Goal: Task Accomplishment & Management: Complete application form

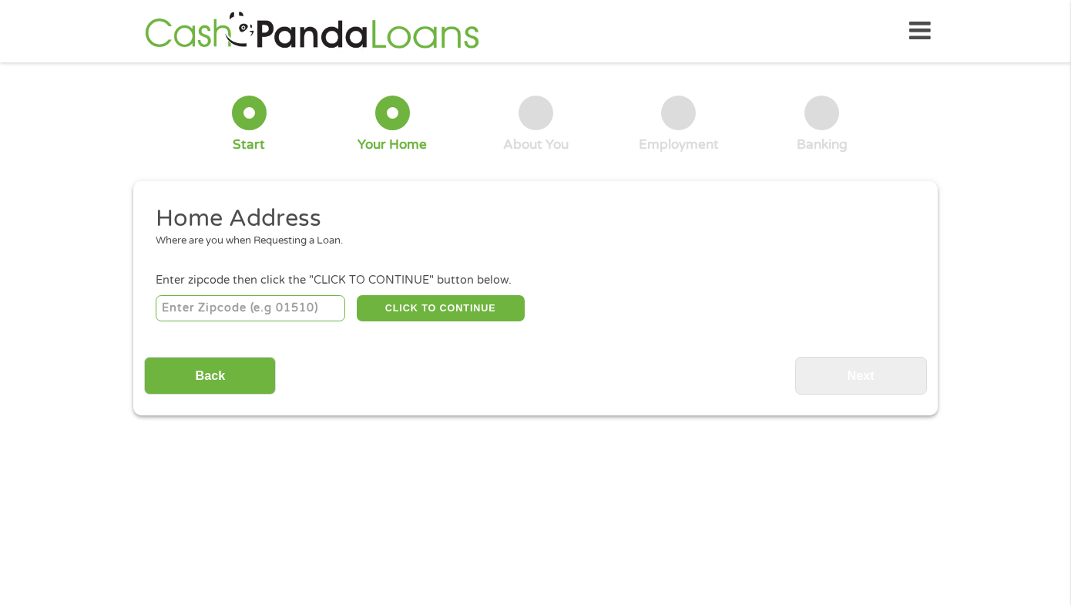
click at [294, 317] on input "number" at bounding box center [251, 308] width 190 height 26
type input "92083"
click at [421, 298] on button "CLICK TO CONTINUE" at bounding box center [441, 308] width 168 height 26
type input "92083"
type input "Vista"
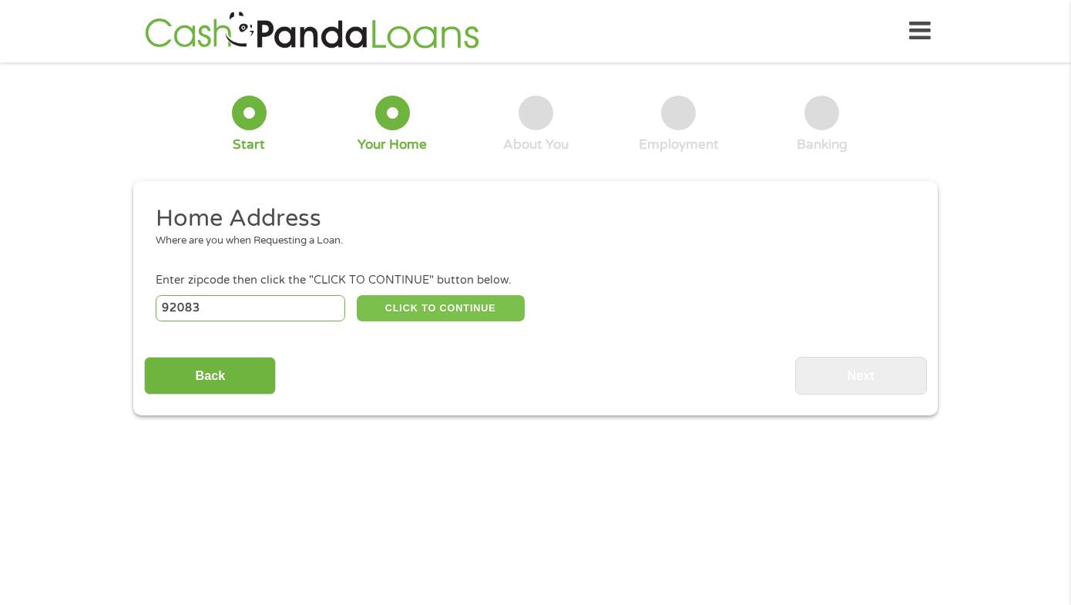
select select "[US_STATE]"
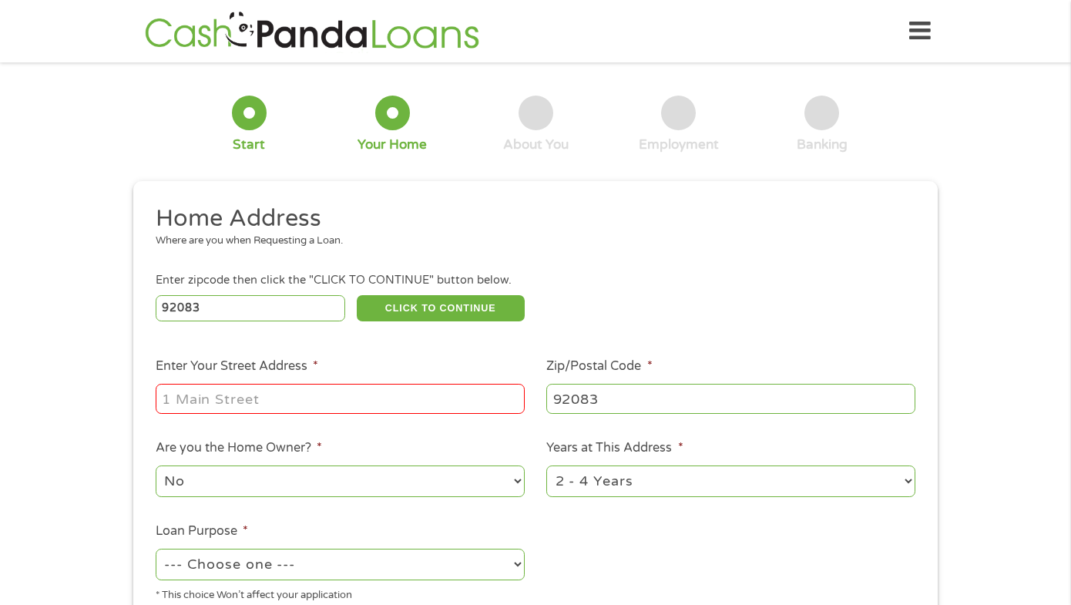
click at [364, 401] on input "Enter Your Street Address *" at bounding box center [340, 398] width 369 height 29
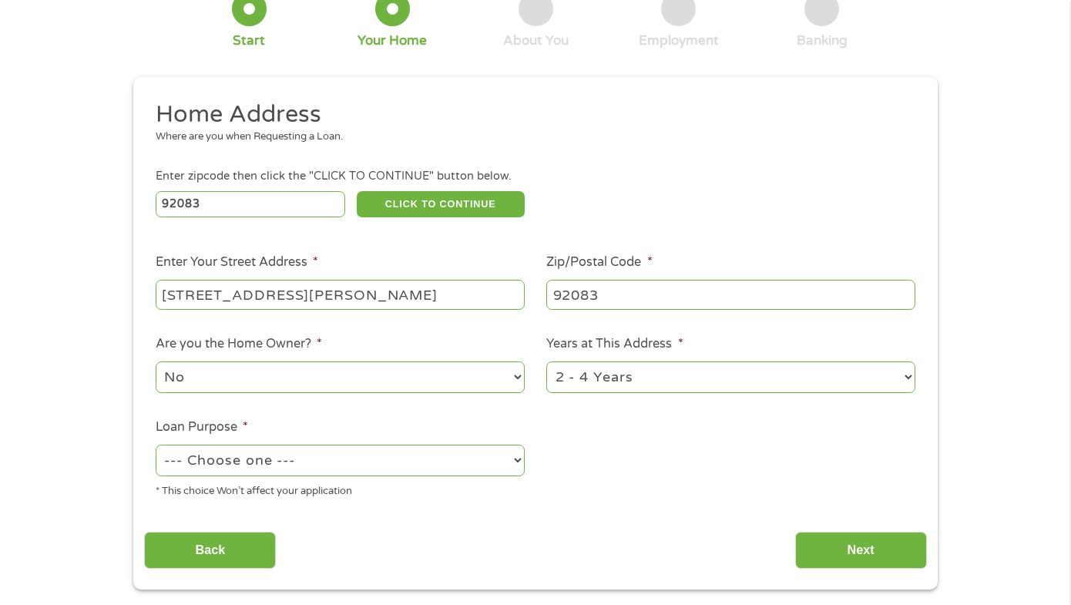
scroll to position [110, 0]
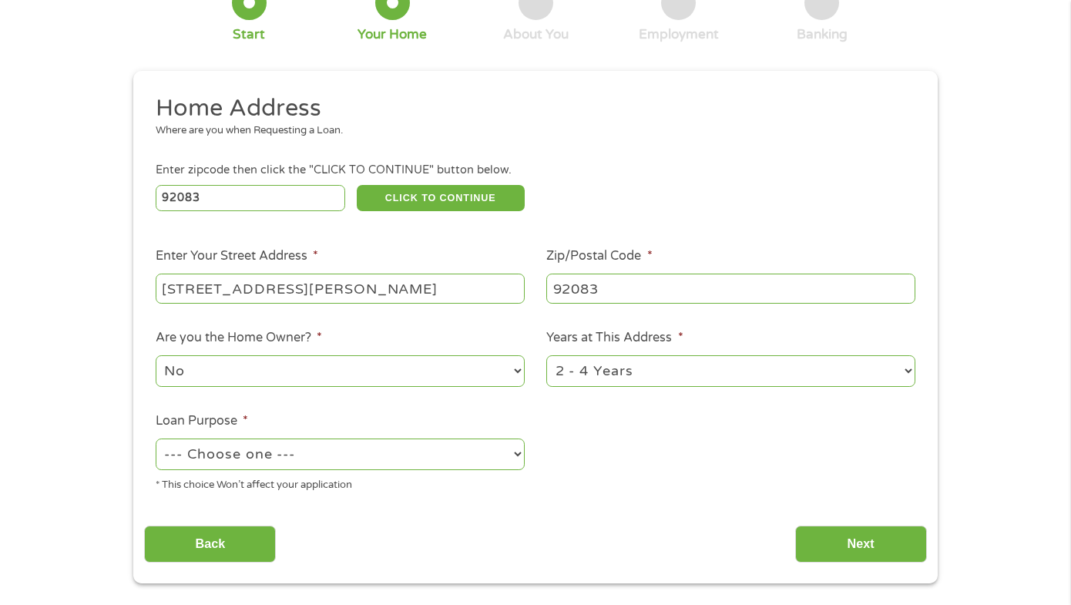
type input "[STREET_ADDRESS][PERSON_NAME]"
click at [385, 458] on select "--- Choose one --- Pay Bills Debt Consolidation Home Improvement Major Purchase…" at bounding box center [340, 454] width 369 height 32
select select "paybills"
click at [156, 439] on select "--- Choose one --- Pay Bills Debt Consolidation Home Improvement Major Purchase…" at bounding box center [340, 454] width 369 height 32
click at [822, 548] on input "Next" at bounding box center [861, 545] width 132 height 38
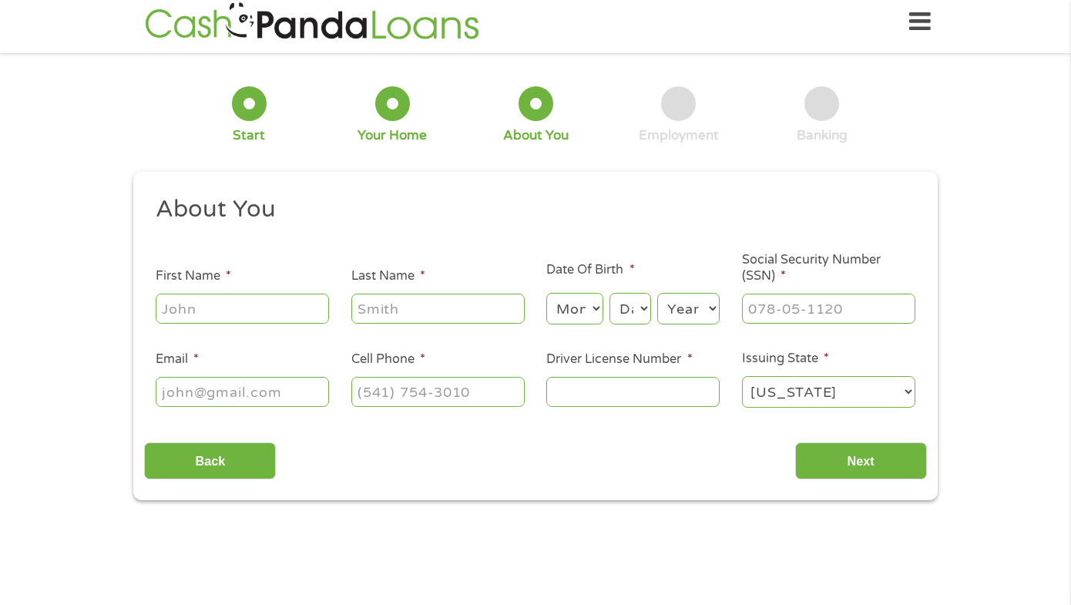
scroll to position [0, 0]
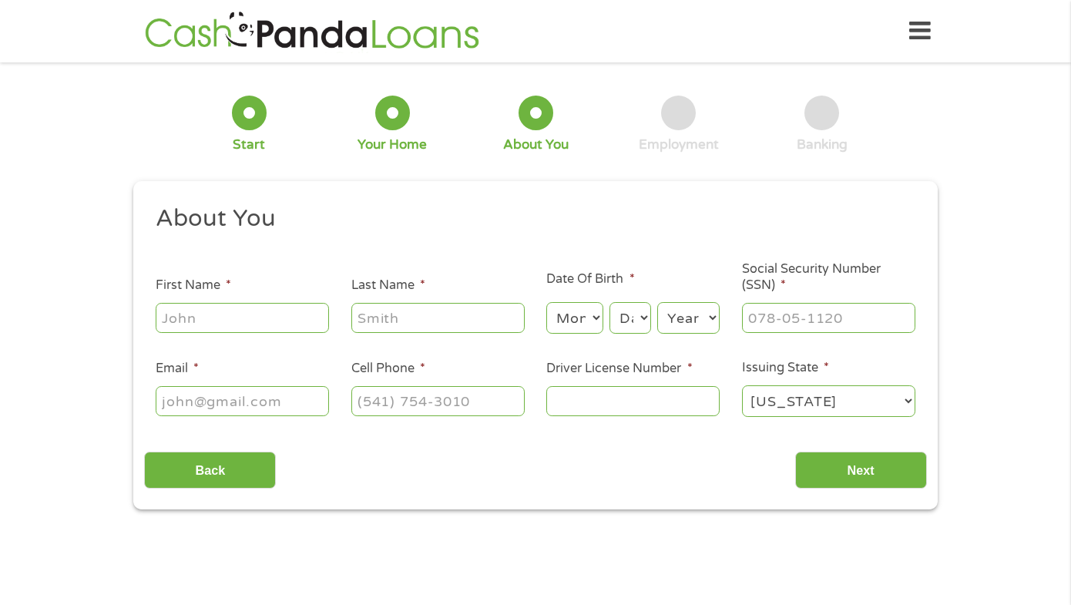
click at [279, 324] on input "First Name *" at bounding box center [242, 317] width 173 height 29
type input "[PERSON_NAME]"
click at [408, 338] on ul "About You This field is hidden when viewing the form Title * --- Choose one ---…" at bounding box center [535, 316] width 782 height 227
click at [399, 321] on input "Last Name *" at bounding box center [437, 317] width 173 height 29
type input "Siebelink"
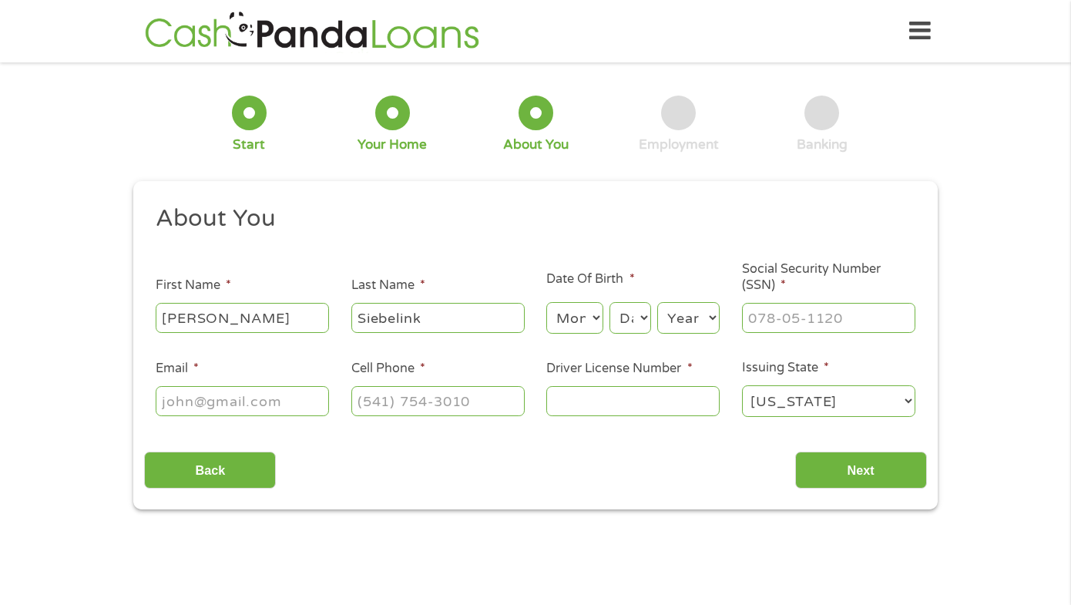
click at [579, 316] on select "Month 1 2 3 4 5 6 7 8 9 10 11 12" at bounding box center [574, 318] width 56 height 32
select select "6"
click at [546, 303] on select "Month 1 2 3 4 5 6 7 8 9 10 11 12" at bounding box center [574, 318] width 56 height 32
click at [634, 319] on select "Day 1 2 3 4 5 6 7 8 9 10 11 12 13 14 15 16 17 18 19 20 21 22 23 24 25 26 27 28 …" at bounding box center [631, 318] width 42 height 32
select select "7"
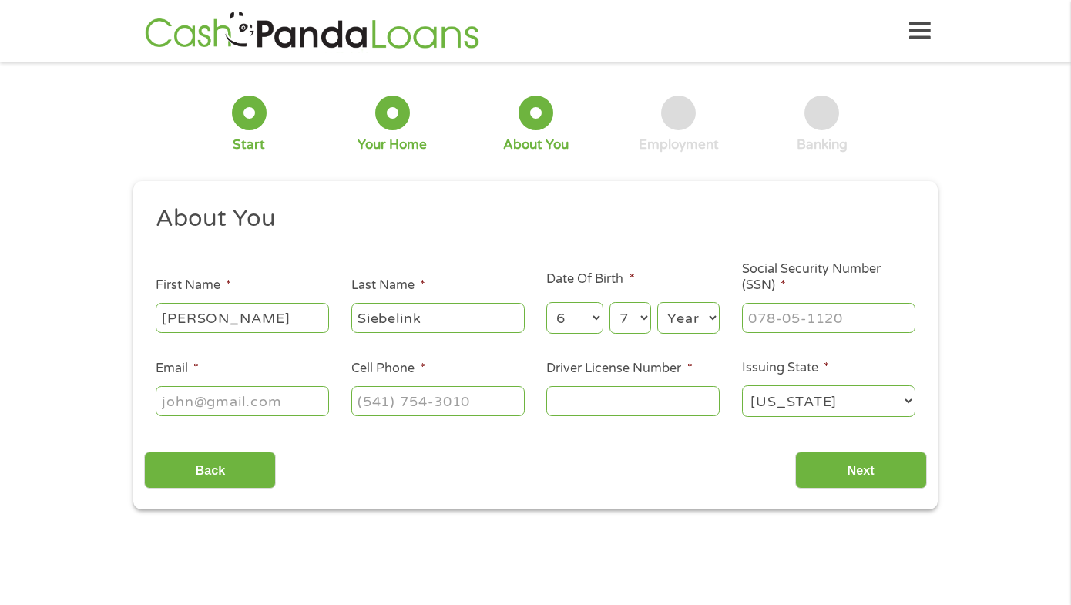
click at [610, 303] on select "Day 1 2 3 4 5 6 7 8 9 10 11 12 13 14 15 16 17 18 19 20 21 22 23 24 25 26 27 28 …" at bounding box center [631, 318] width 42 height 32
click at [690, 329] on select "Year [DATE] 2006 2005 2004 2003 2002 2001 2000 1999 1998 1997 1996 1995 1994 19…" at bounding box center [688, 318] width 62 height 32
select select "1995"
click at [657, 303] on select "Year [DATE] 2006 2005 2004 2003 2002 2001 2000 1999 1998 1997 1996 1995 1994 19…" at bounding box center [688, 318] width 62 height 32
click at [840, 316] on input "___-__-____" at bounding box center [828, 317] width 173 height 29
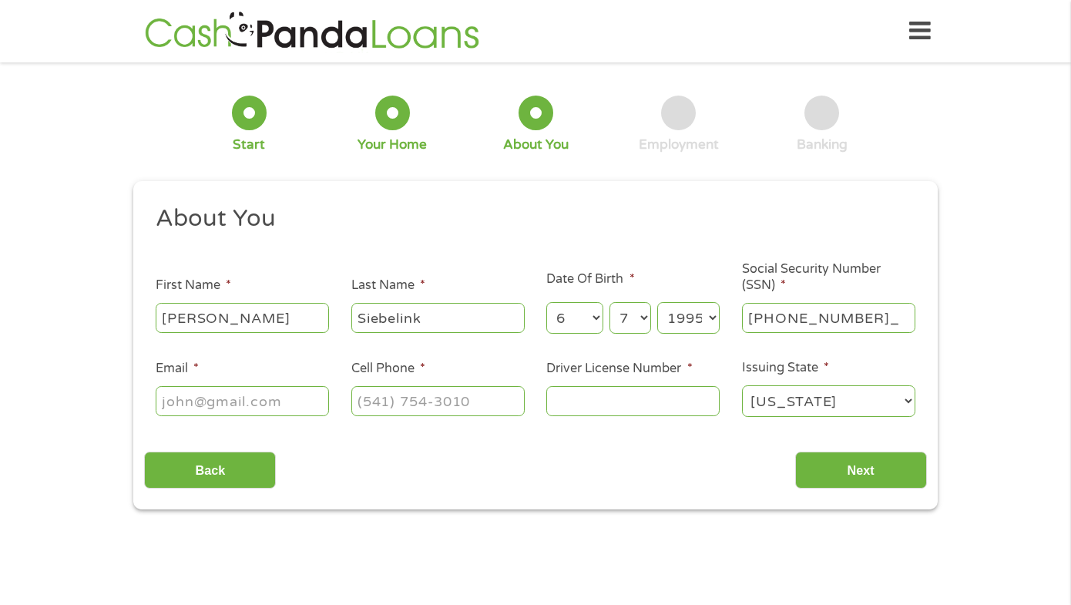
type input "399-13-5304"
click at [258, 399] on input "Email *" at bounding box center [242, 400] width 173 height 29
type input "[EMAIL_ADDRESS][DOMAIN_NAME]"
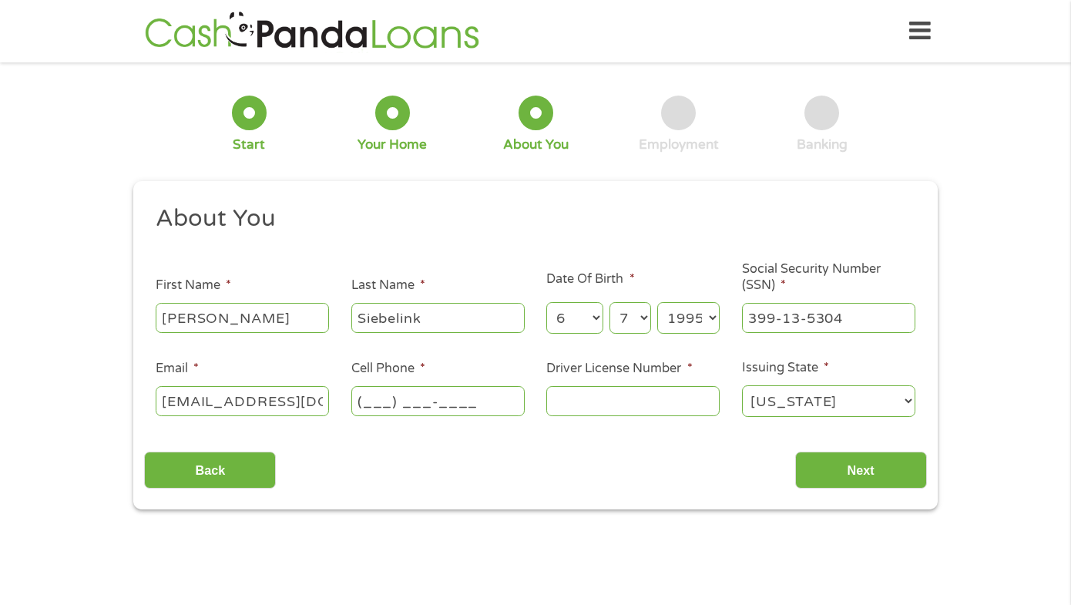
click at [370, 395] on input "(___) ___-____" at bounding box center [437, 400] width 173 height 29
type input "[PHONE_NUMBER]"
click at [625, 403] on input "Driver License Number *" at bounding box center [632, 400] width 173 height 29
type input "Y6753062"
click at [875, 474] on input "Next" at bounding box center [861, 471] width 132 height 38
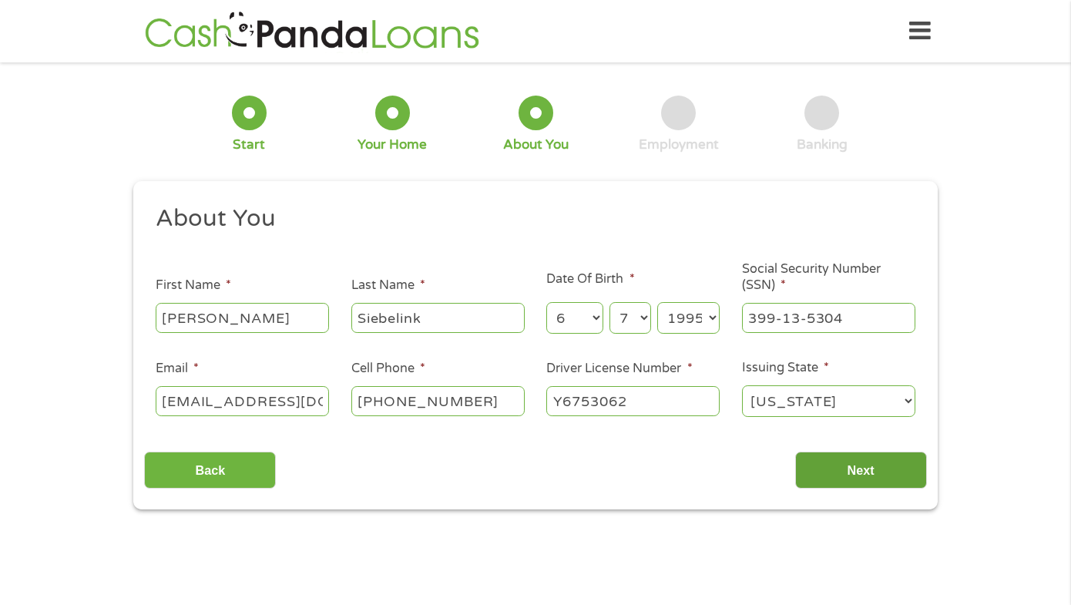
scroll to position [6, 6]
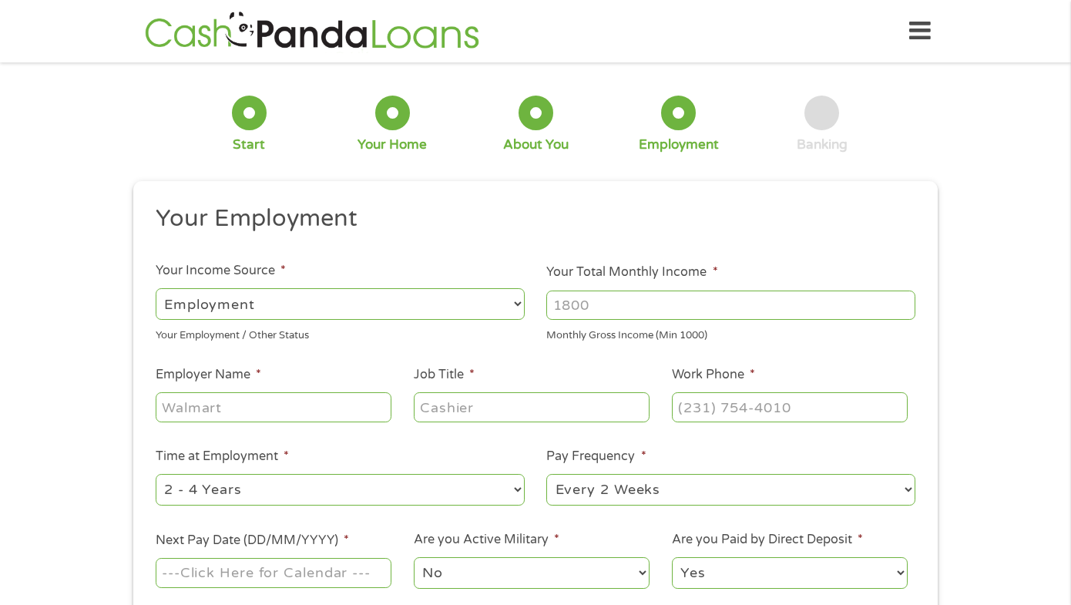
click at [613, 298] on input "Your Total Monthly Income *" at bounding box center [730, 305] width 369 height 29
type input "2100"
click at [340, 397] on input "Employer Name *" at bounding box center [274, 406] width 236 height 29
type input "Aura Beauty and Wellness"
click at [442, 411] on input "Job Title *" at bounding box center [532, 406] width 236 height 29
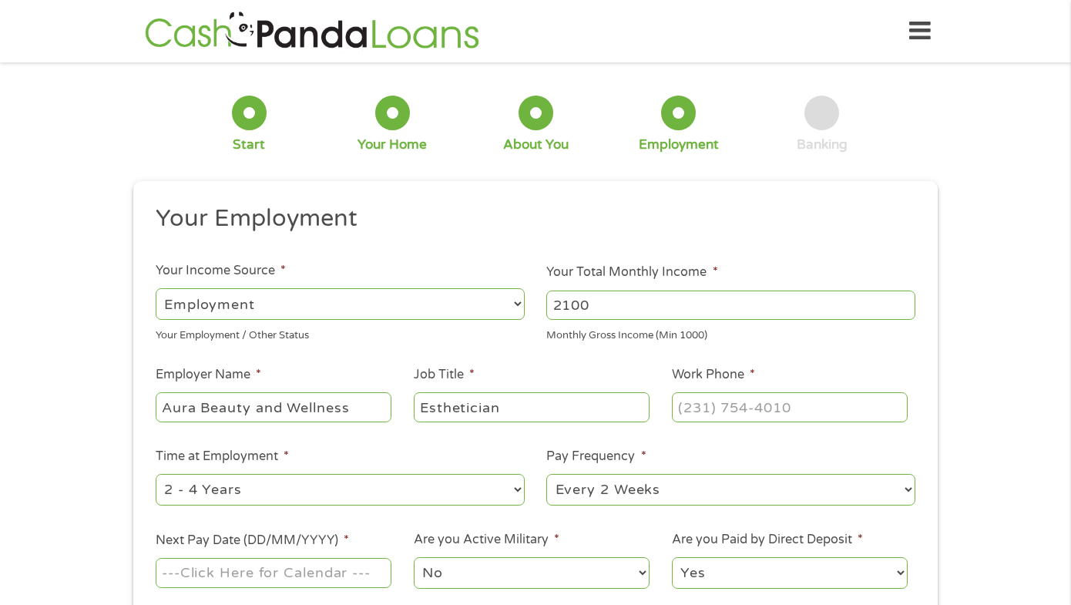
type input "Esthetician"
type input "(___) ___-____"
click at [737, 406] on input "(___) ___-____" at bounding box center [790, 406] width 236 height 29
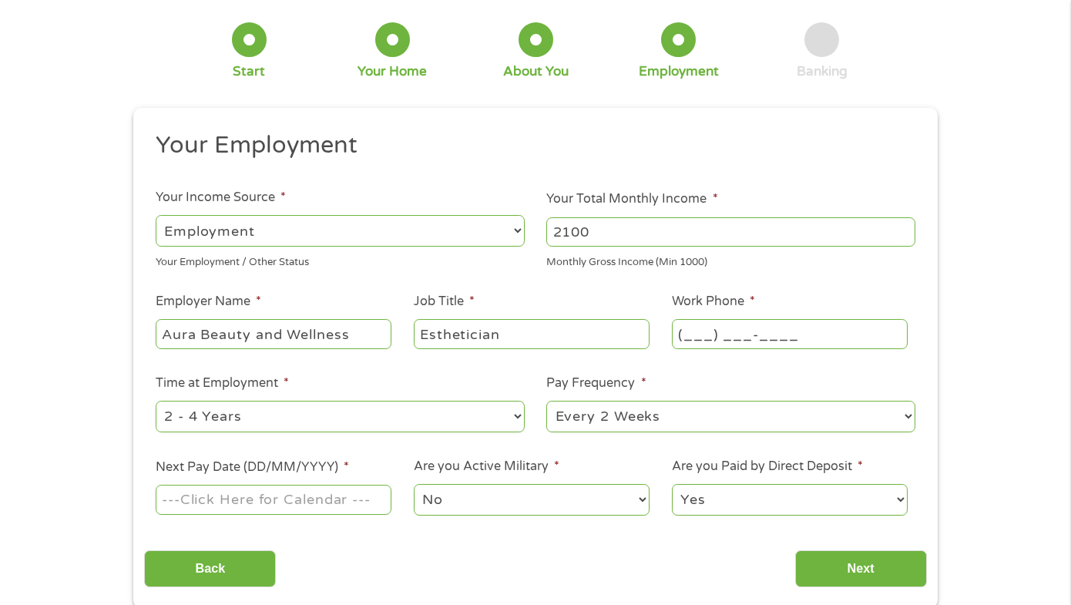
scroll to position [71, 0]
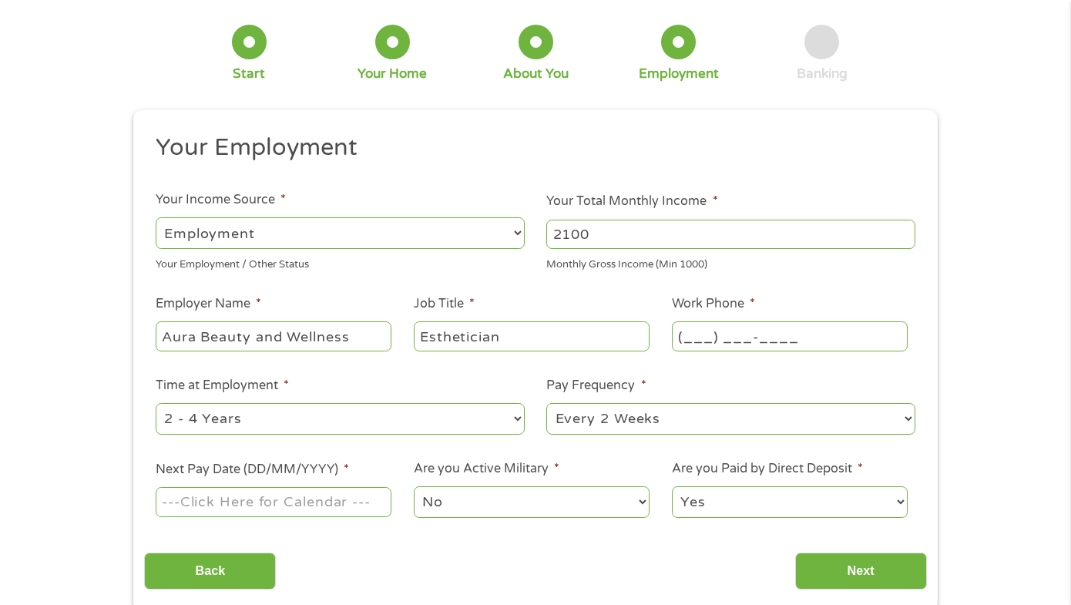
click at [458, 419] on select "--- Choose one --- 1 Year or less 1 - 2 Years 2 - 4 Years Over 4 Years" at bounding box center [340, 419] width 369 height 32
select select "24months"
click at [156, 403] on select "--- Choose one --- 1 Year or less 1 - 2 Years 2 - 4 Years Over 4 Years" at bounding box center [340, 419] width 369 height 32
click at [747, 325] on input "(___) ___-____" at bounding box center [790, 335] width 236 height 29
type input "[PHONE_NUMBER]"
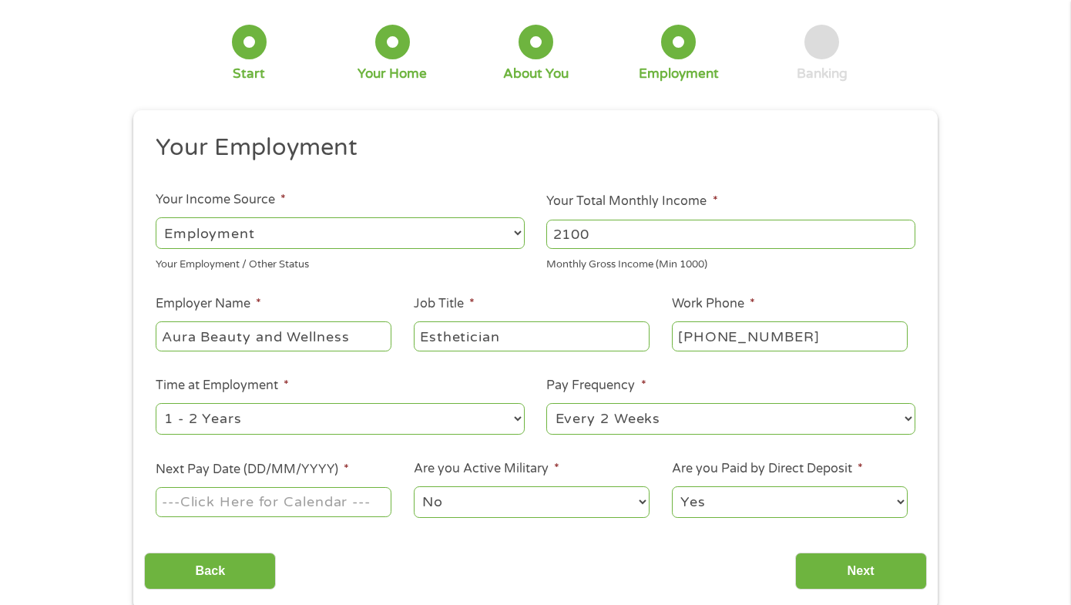
click at [219, 498] on input "Next Pay Date (DD/MM/YYYY) *" at bounding box center [274, 501] width 236 height 29
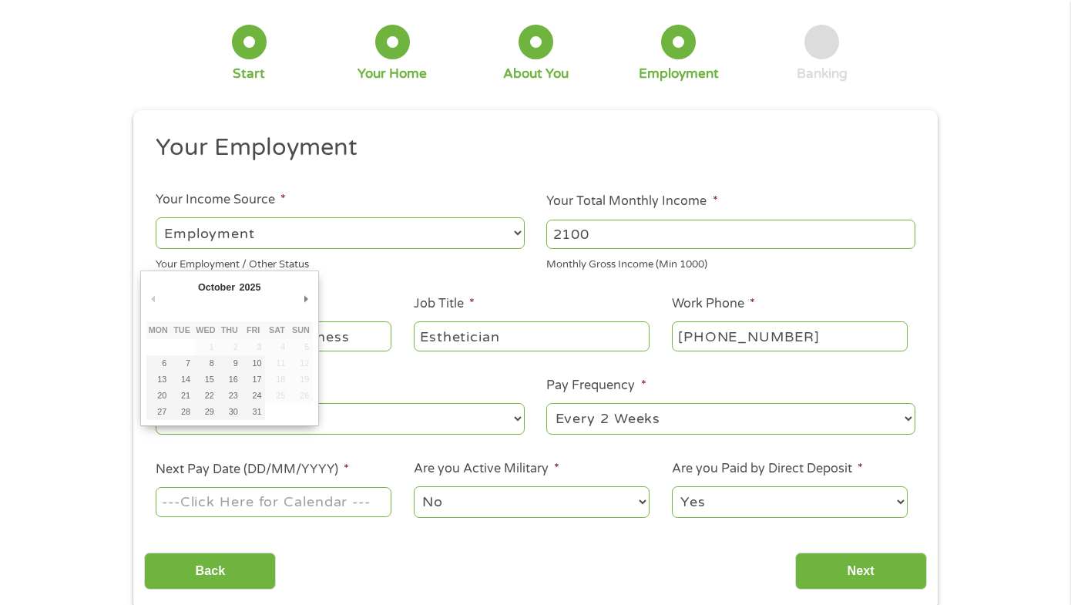
click at [220, 505] on input "Next Pay Date (DD/MM/YYYY) *" at bounding box center [274, 501] width 236 height 29
type input "[DATE]"
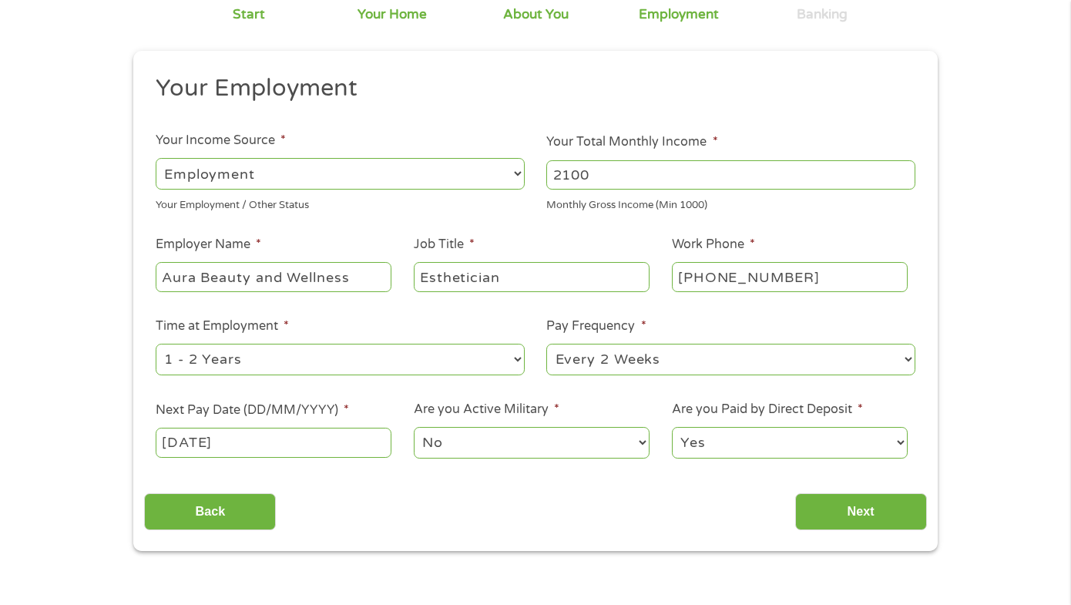
scroll to position [131, 0]
click at [815, 518] on input "Next" at bounding box center [861, 511] width 132 height 38
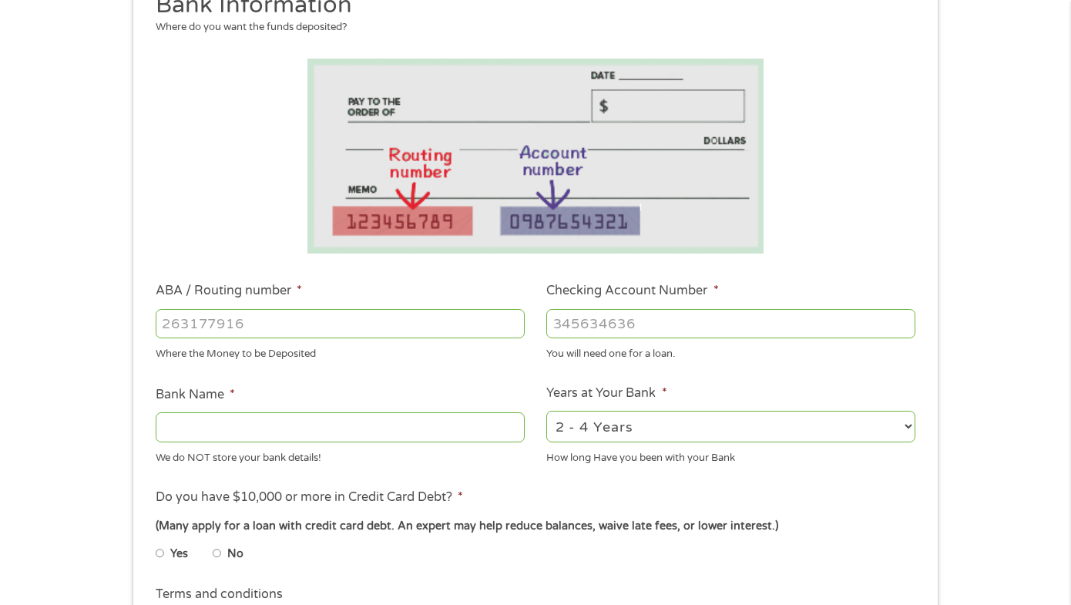
scroll to position [250, 0]
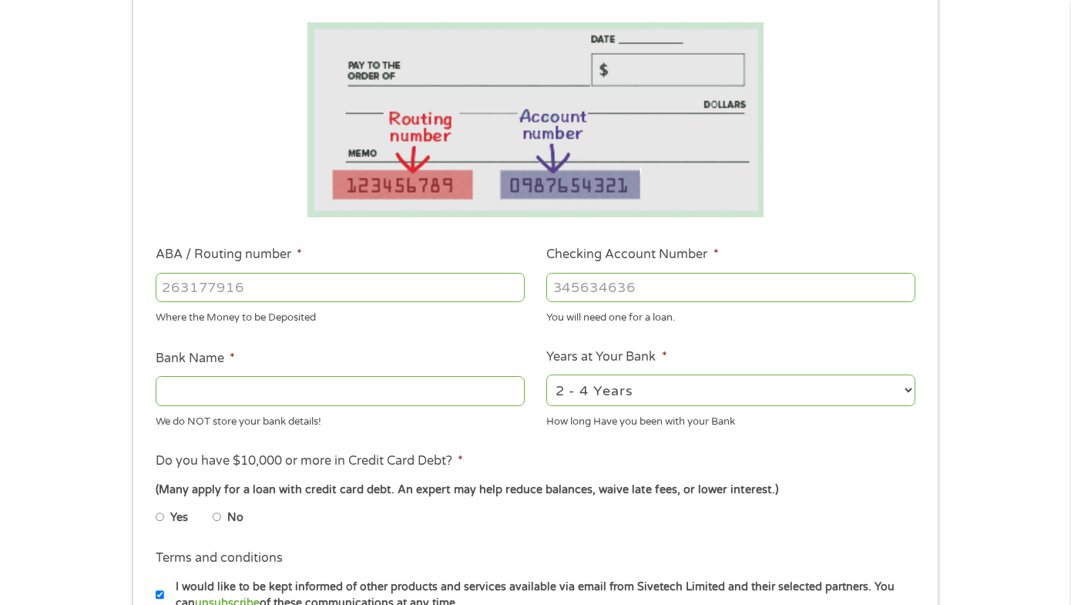
click at [304, 290] on input "ABA / Routing number *" at bounding box center [340, 287] width 369 height 29
type input "031176110"
type input "CAPITAL ONE NA"
type input "031176110"
click at [649, 284] on input "Checking Account Number *" at bounding box center [730, 287] width 369 height 29
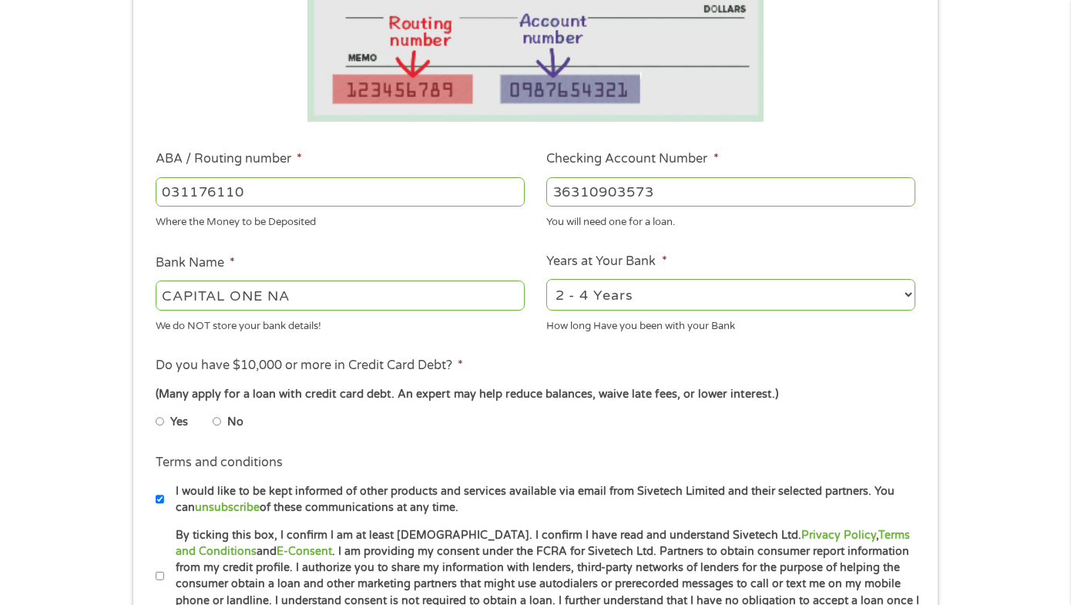
scroll to position [366, 0]
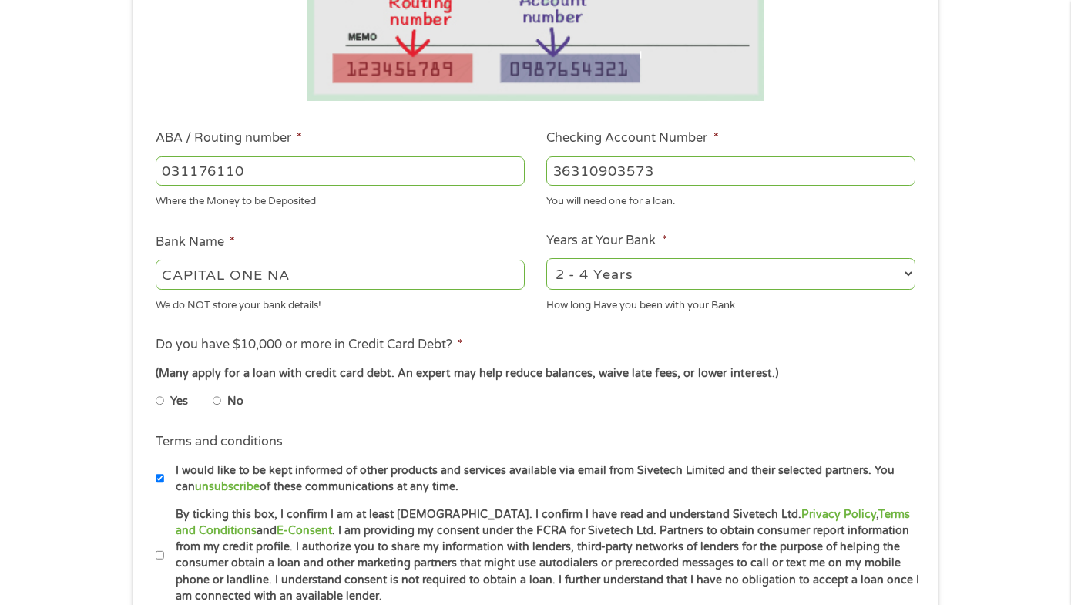
type input "36310903573"
click at [636, 287] on select "2 - 4 Years 6 - 12 Months 1 - 2 Years Over 4 Years" at bounding box center [730, 274] width 369 height 32
select select "24months"
click at [546, 258] on select "2 - 4 Years 6 - 12 Months 1 - 2 Years Over 4 Years" at bounding box center [730, 274] width 369 height 32
click at [222, 402] on li "No" at bounding box center [240, 401] width 55 height 30
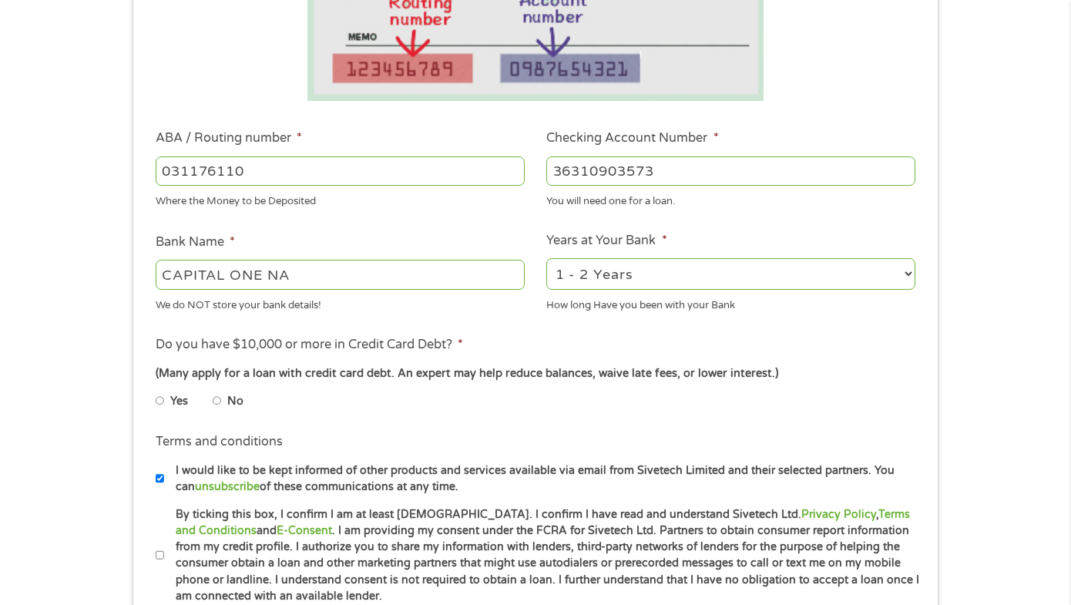
click at [213, 402] on input "No" at bounding box center [217, 400] width 9 height 25
radio input "true"
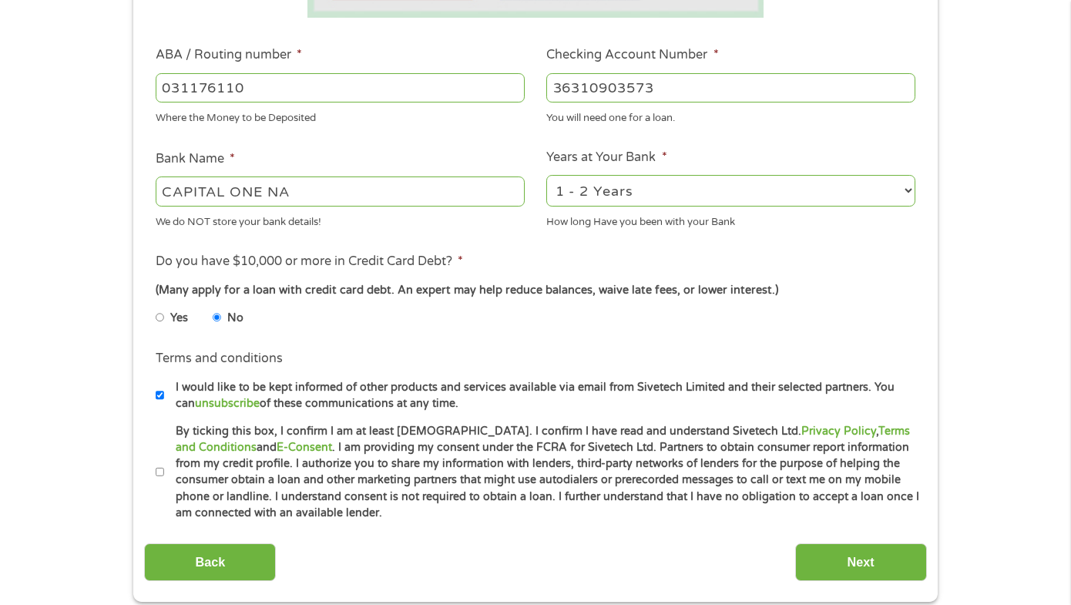
scroll to position [459, 0]
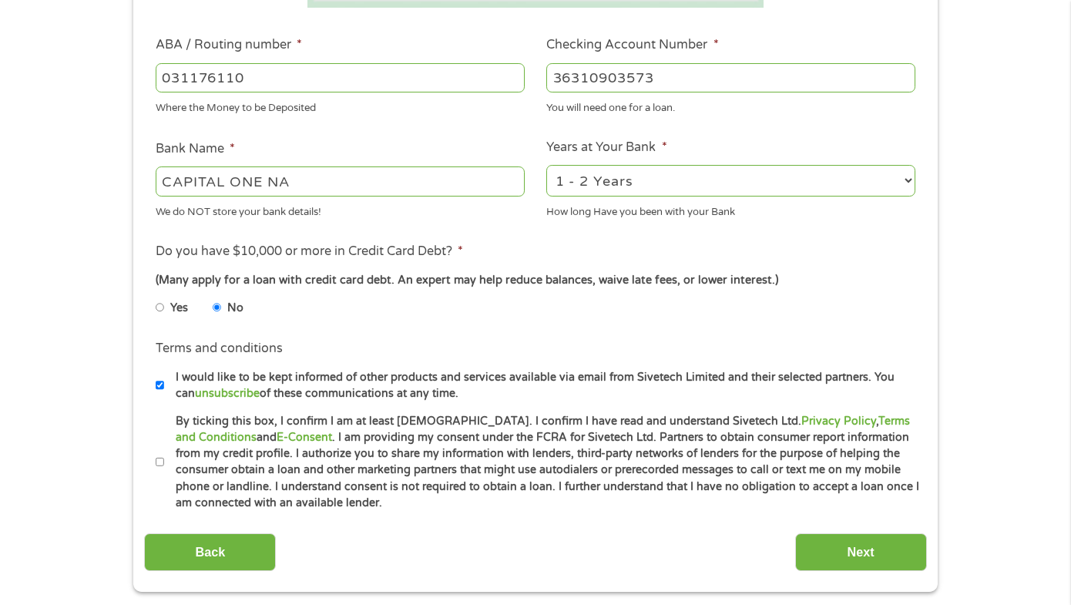
click at [160, 457] on input "By ticking this box, I confirm I am at least [DEMOGRAPHIC_DATA]. I confirm I ha…" at bounding box center [160, 462] width 9 height 25
checkbox input "true"
click at [815, 557] on input "Next" at bounding box center [861, 552] width 132 height 38
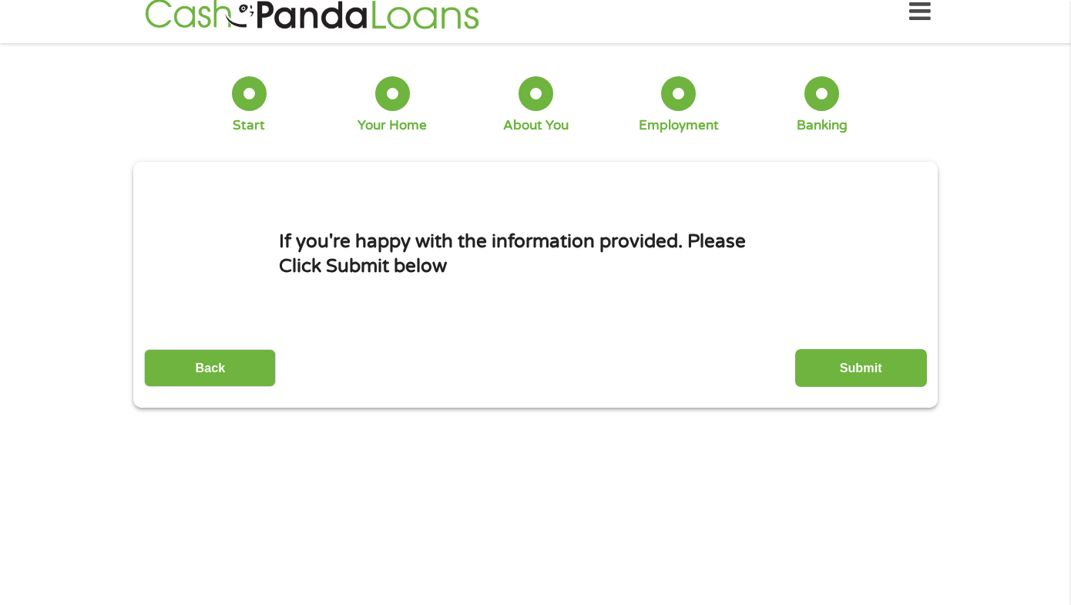
scroll to position [0, 0]
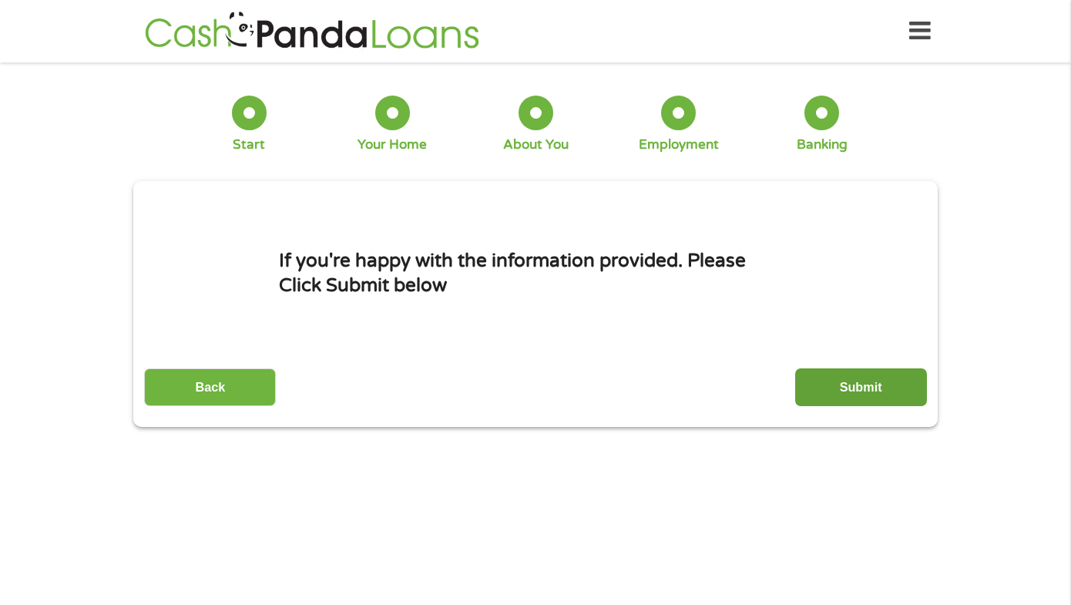
click at [860, 392] on input "Submit" at bounding box center [861, 387] width 132 height 38
